Goal: Navigation & Orientation: Understand site structure

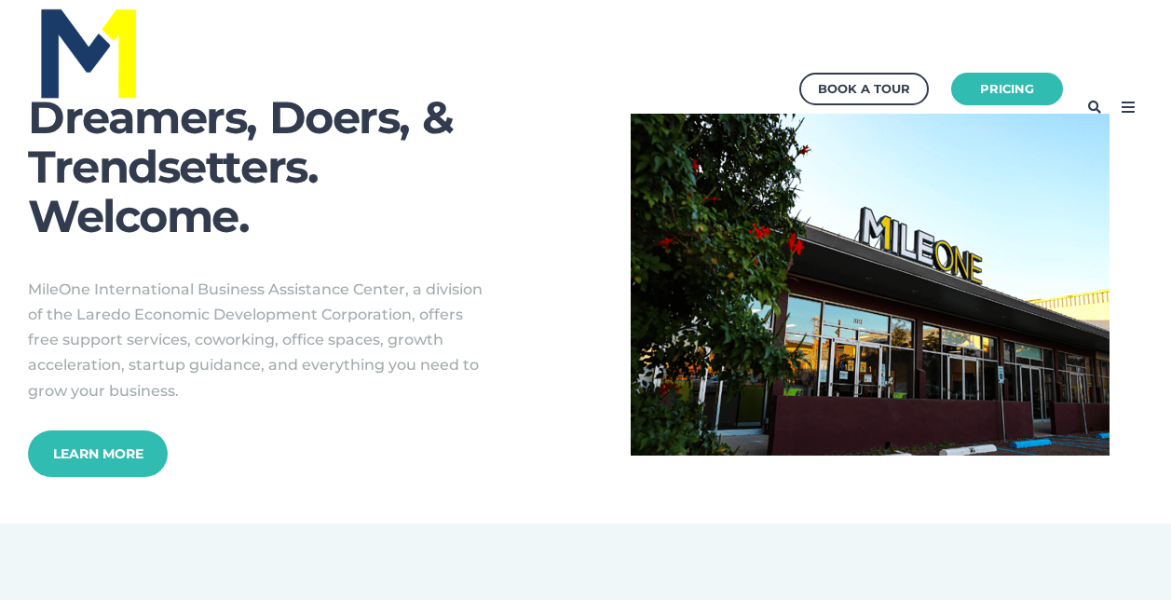
click at [1139, 94] on icon at bounding box center [1128, 107] width 30 height 30
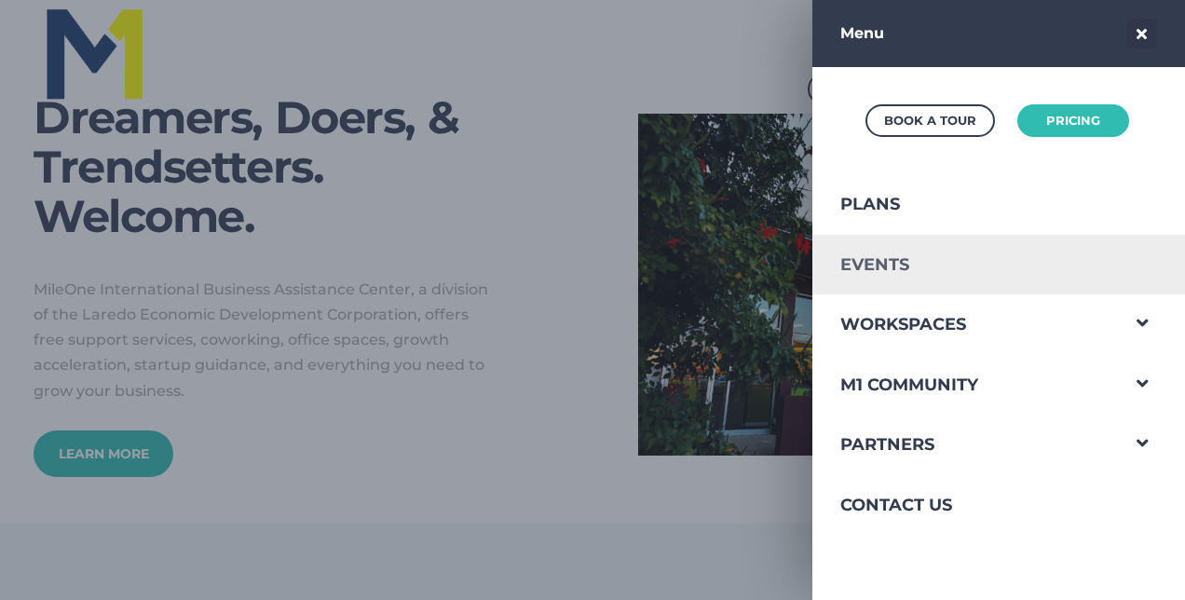
click at [955, 264] on link "Events" at bounding box center [964, 265] width 305 height 61
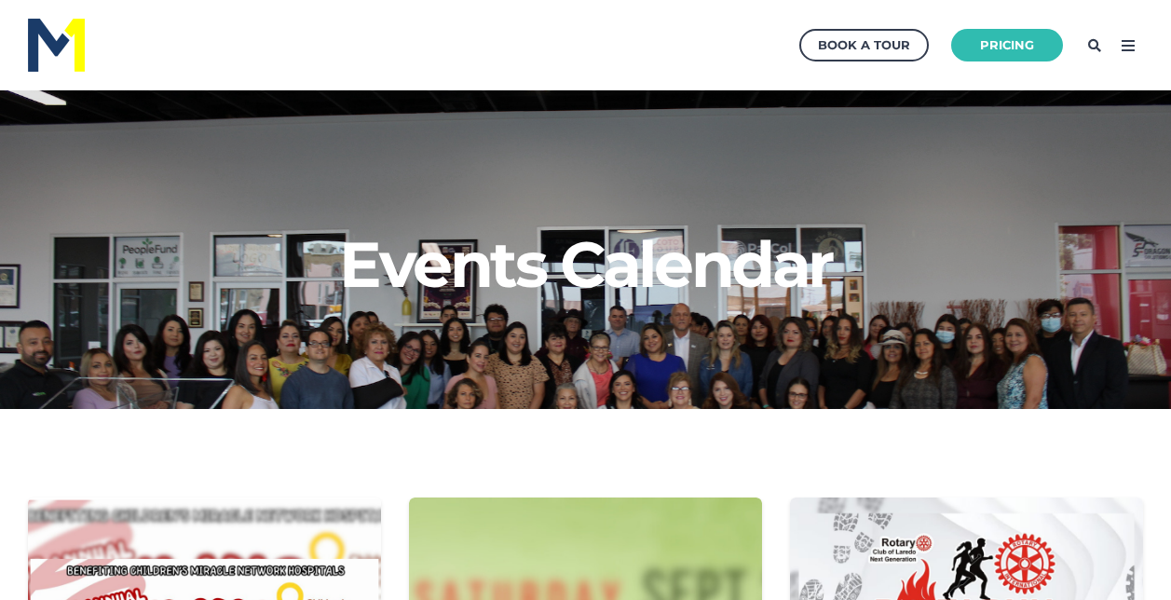
click at [38, 361] on p at bounding box center [585, 369] width 1115 height 25
click at [1139, 47] on icon at bounding box center [1128, 46] width 30 height 30
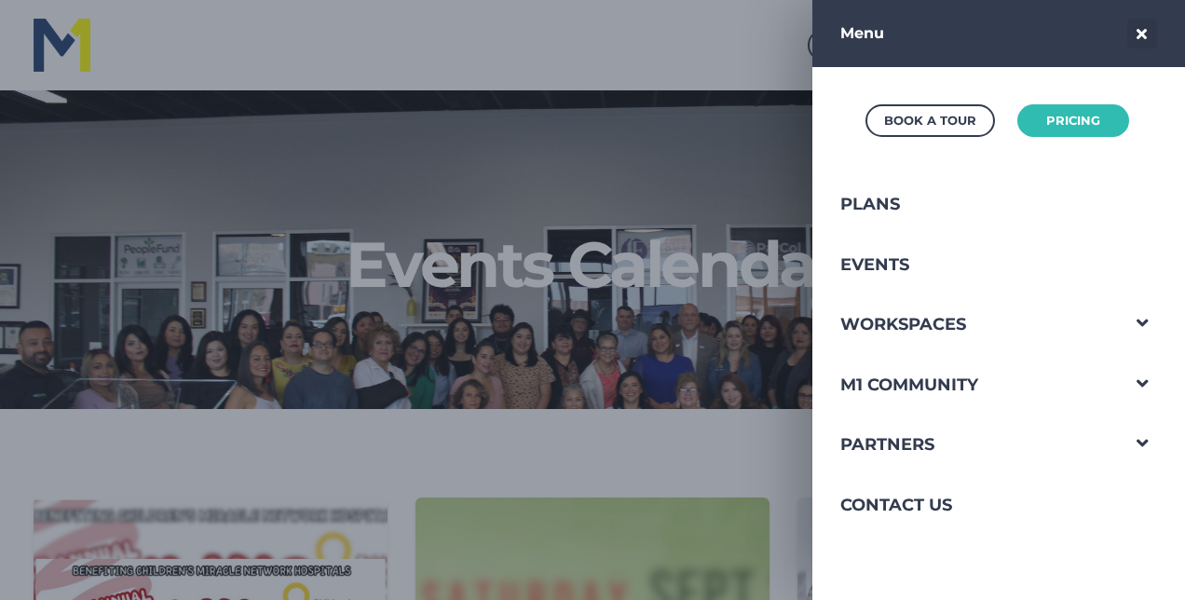
scroll to position [815, 400]
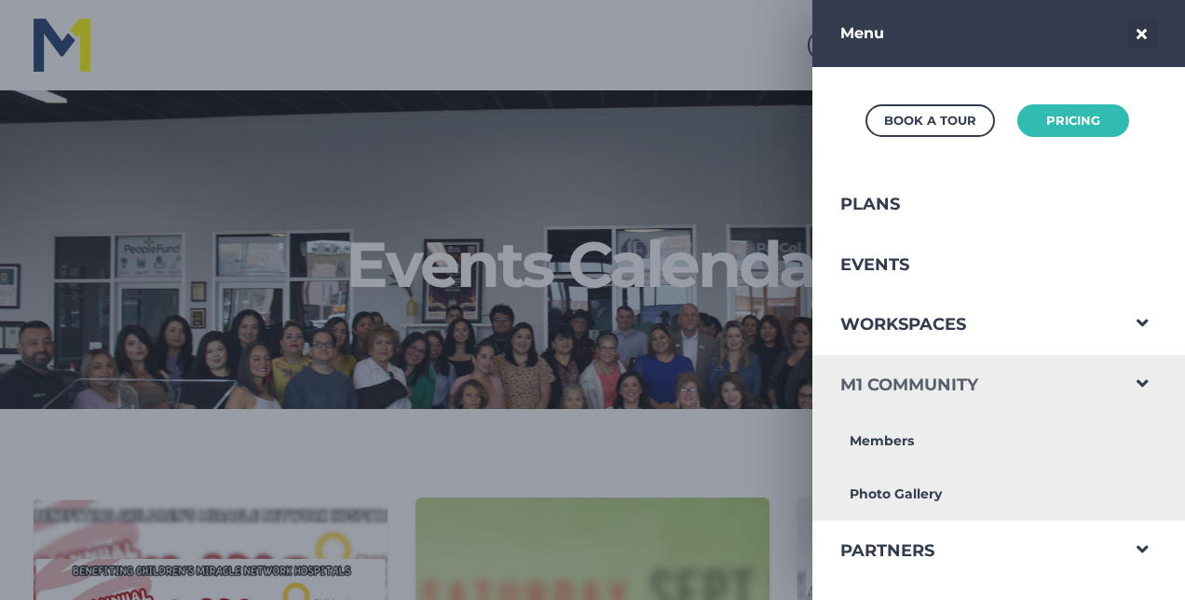
click at [1078, 367] on link "M1 Community" at bounding box center [964, 385] width 305 height 61
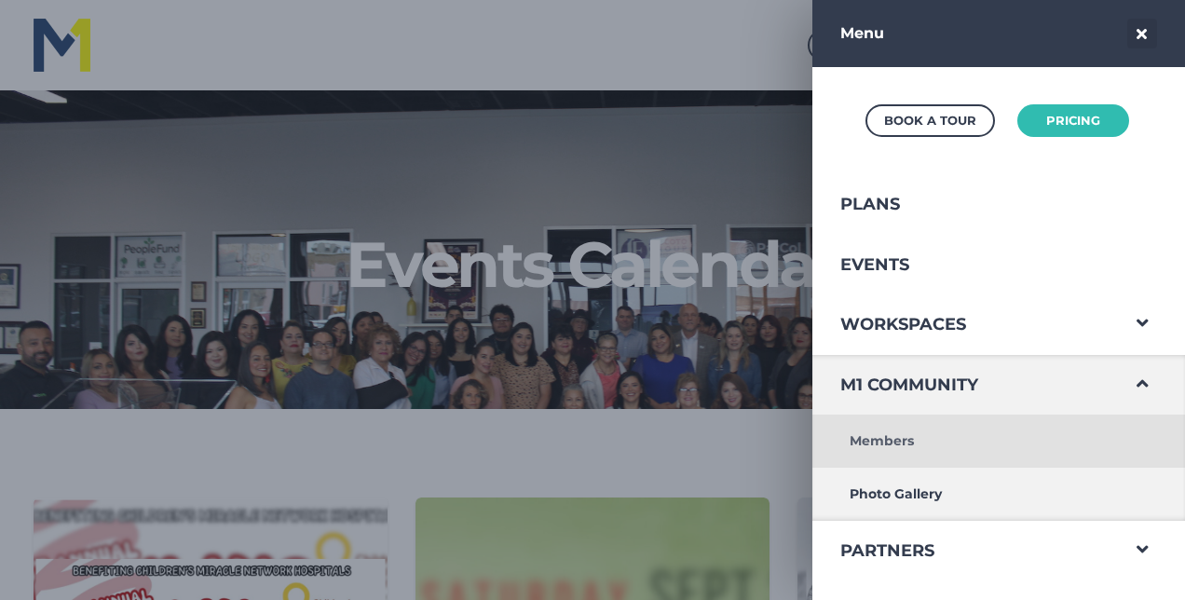
click at [891, 451] on link "Members" at bounding box center [964, 440] width 305 height 53
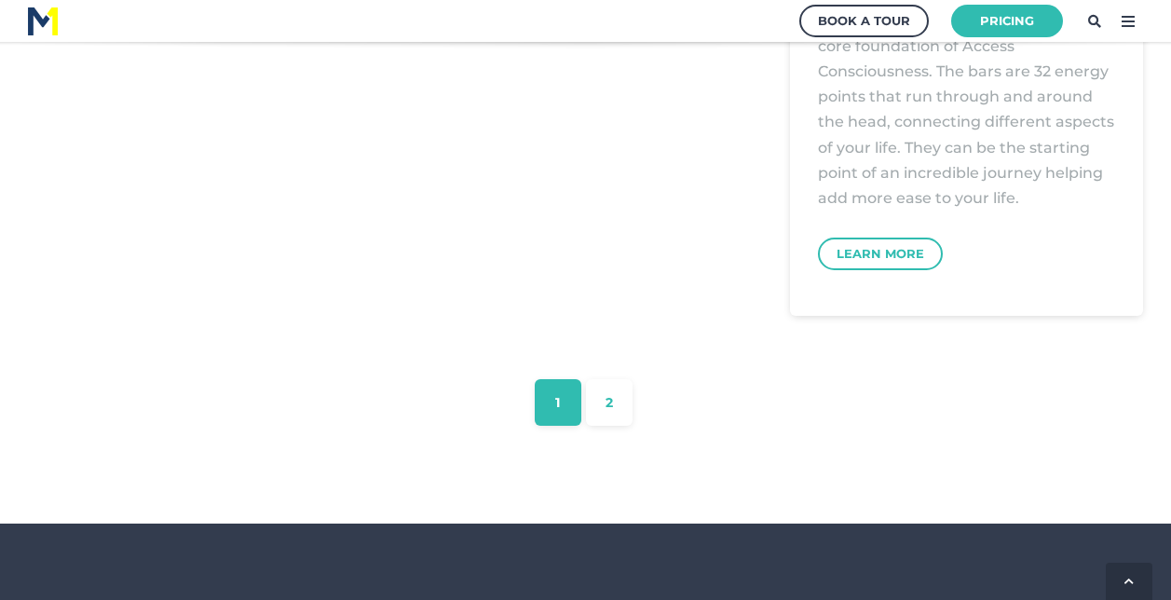
click at [605, 374] on div "1 2" at bounding box center [585, 362] width 1171 height 135
click at [613, 416] on link "2" at bounding box center [609, 402] width 47 height 47
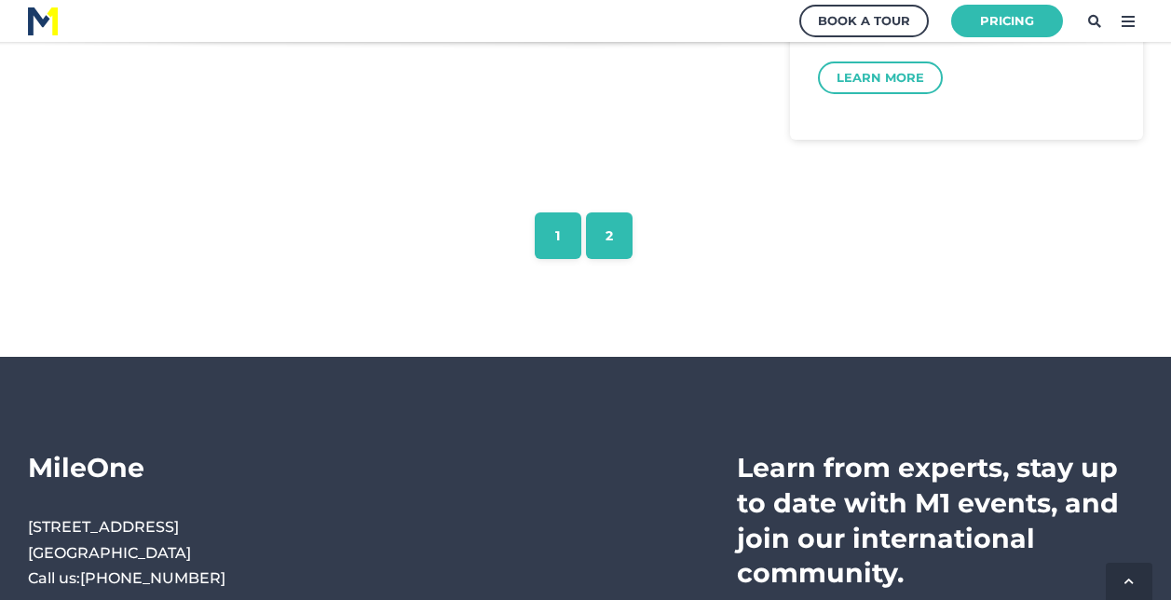
click at [580, 234] on link "1" at bounding box center [558, 235] width 47 height 47
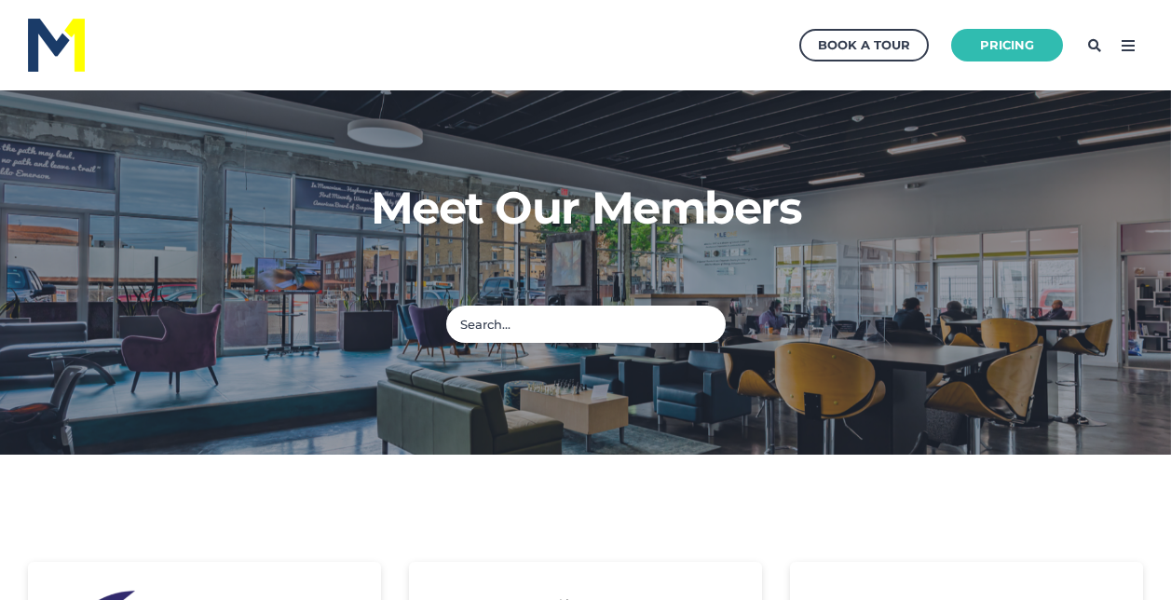
click at [1131, 26] on div "Book a Tour Pricing" at bounding box center [585, 45] width 1115 height 53
click at [1130, 48] on icon at bounding box center [1128, 46] width 30 height 30
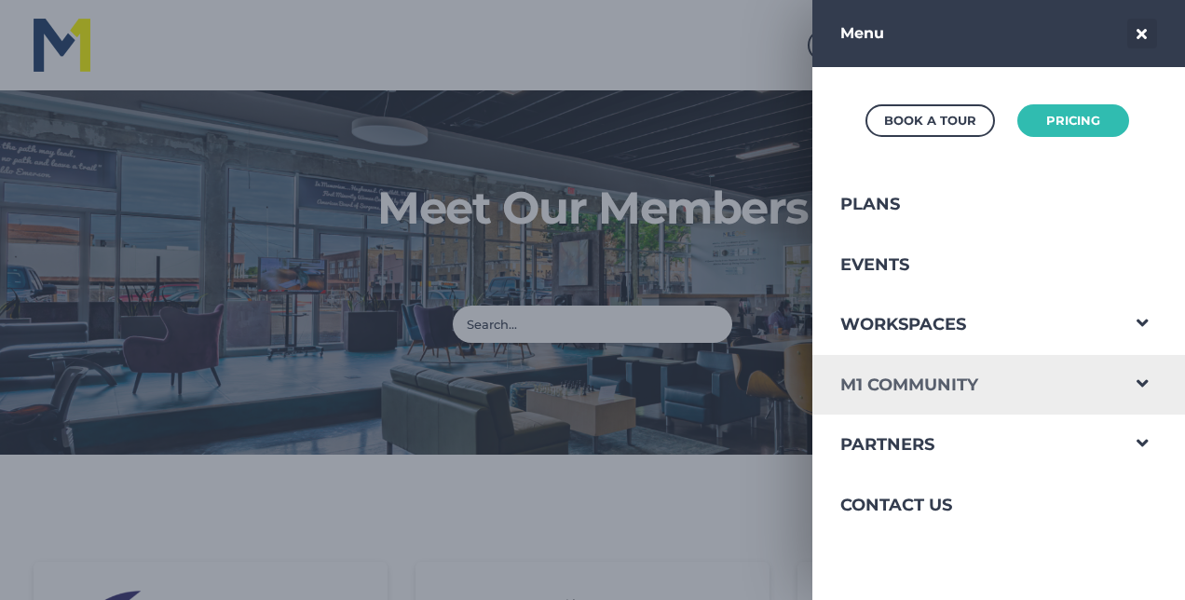
click at [1035, 383] on link "M1 Community" at bounding box center [964, 385] width 305 height 61
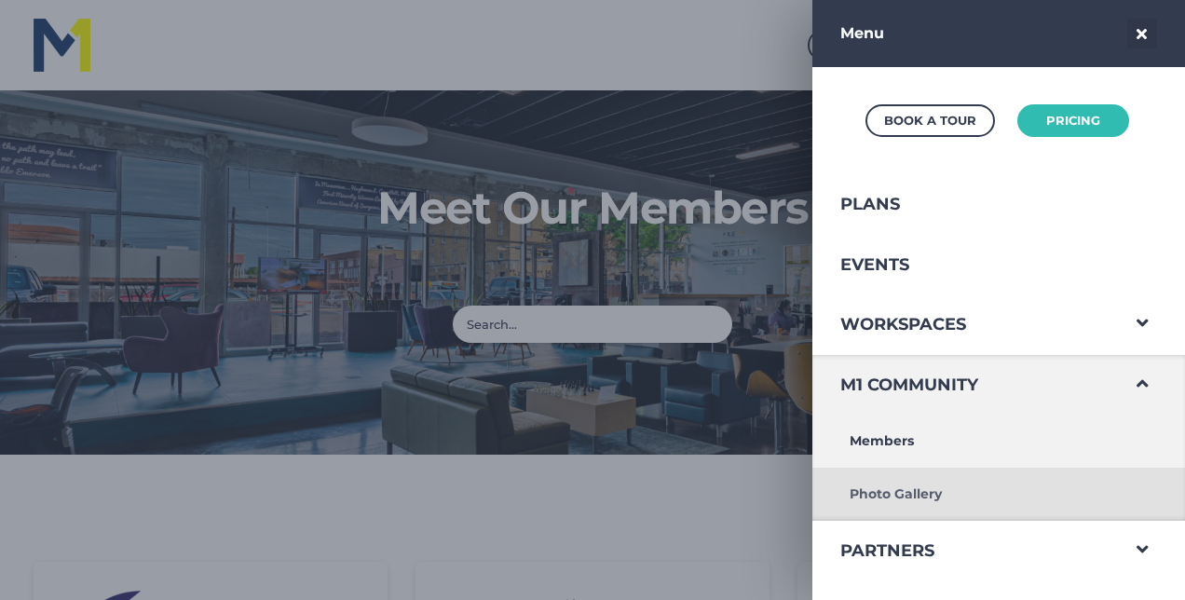
click at [921, 487] on link "Photo Gallery" at bounding box center [964, 493] width 305 height 53
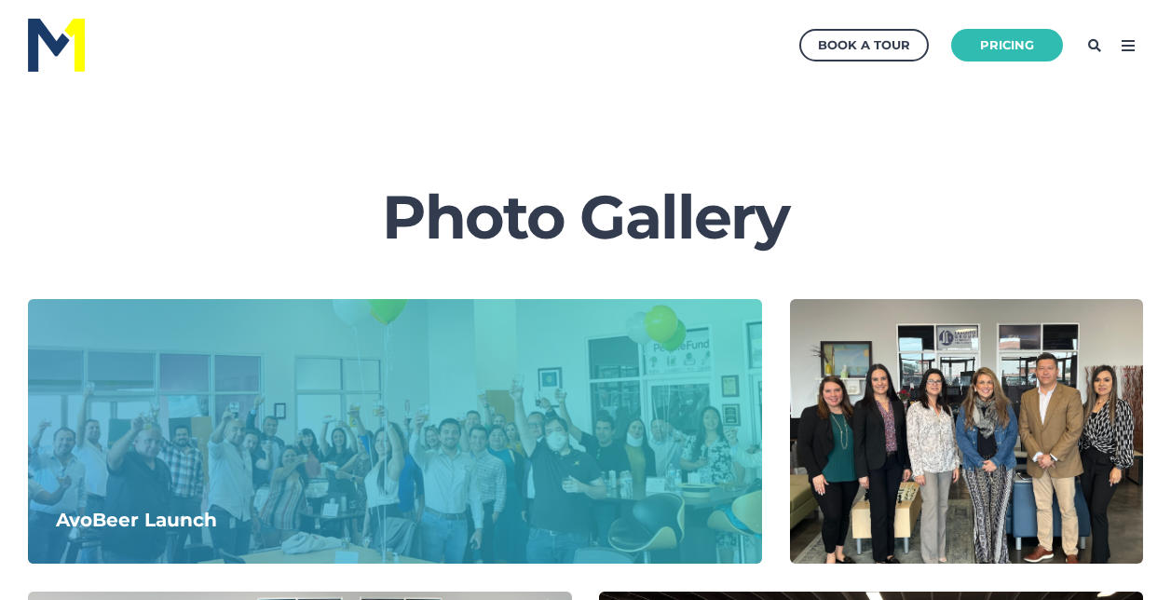
click at [412, 400] on div at bounding box center [395, 431] width 734 height 264
